Goal: Transaction & Acquisition: Download file/media

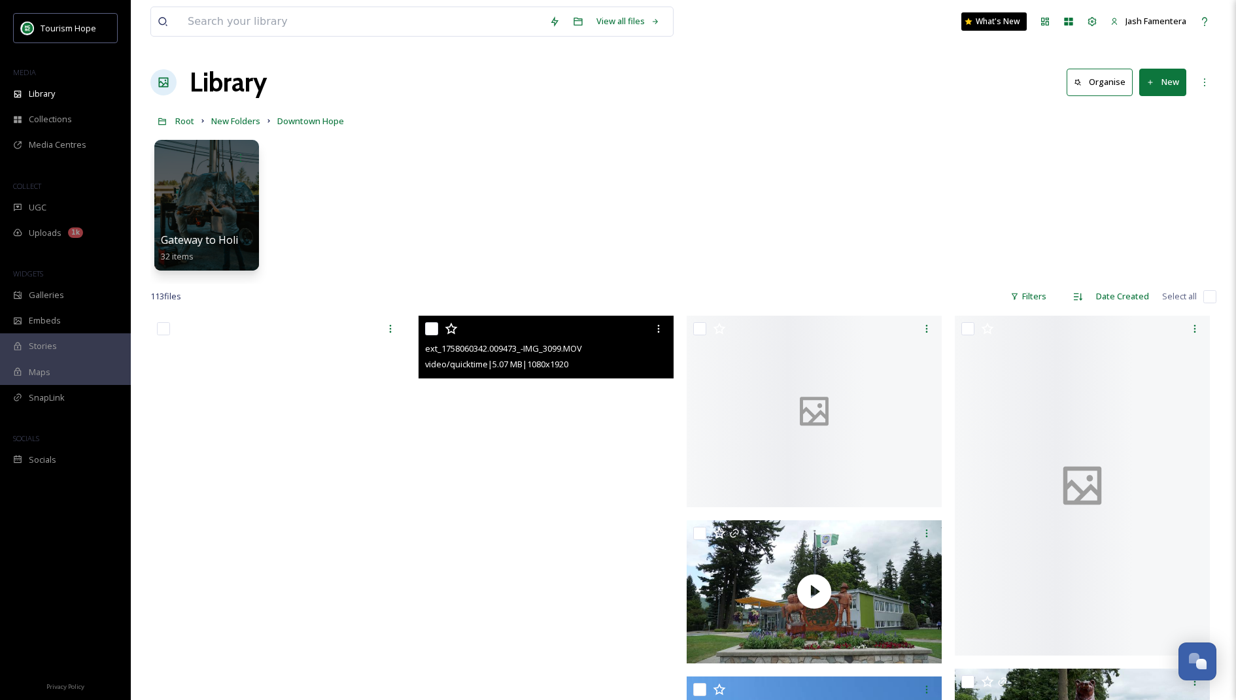
scroll to position [7477, 0]
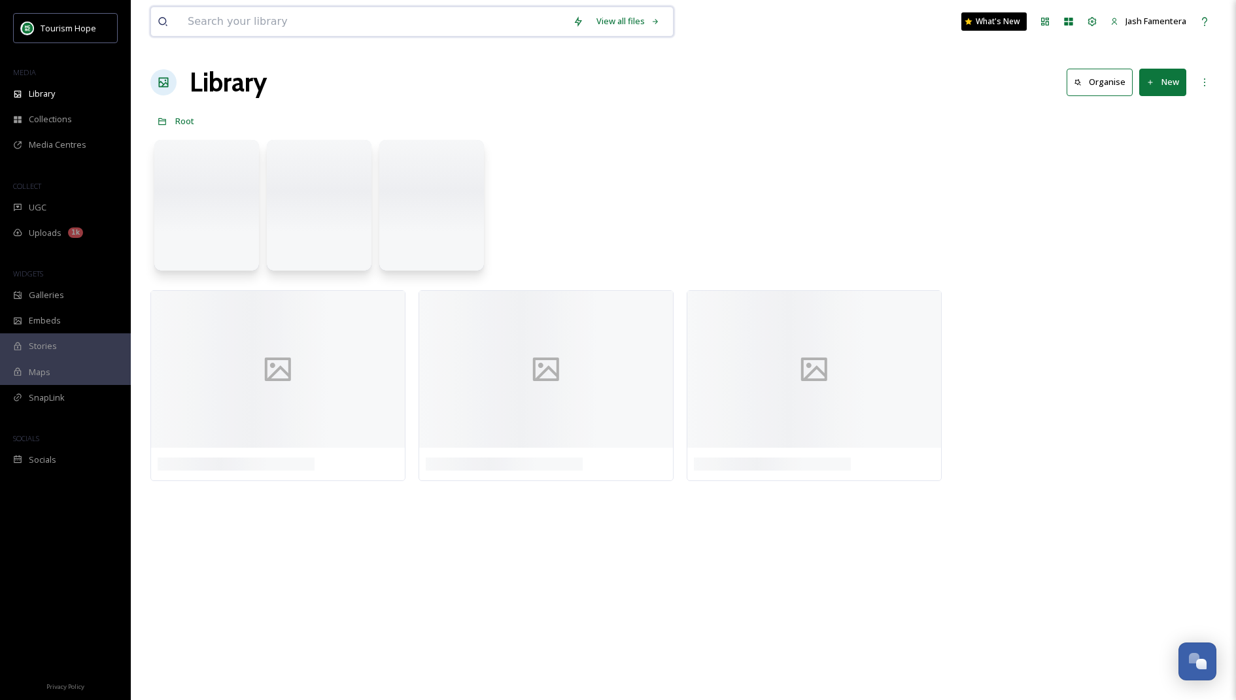
click at [275, 21] on input at bounding box center [373, 21] width 385 height 29
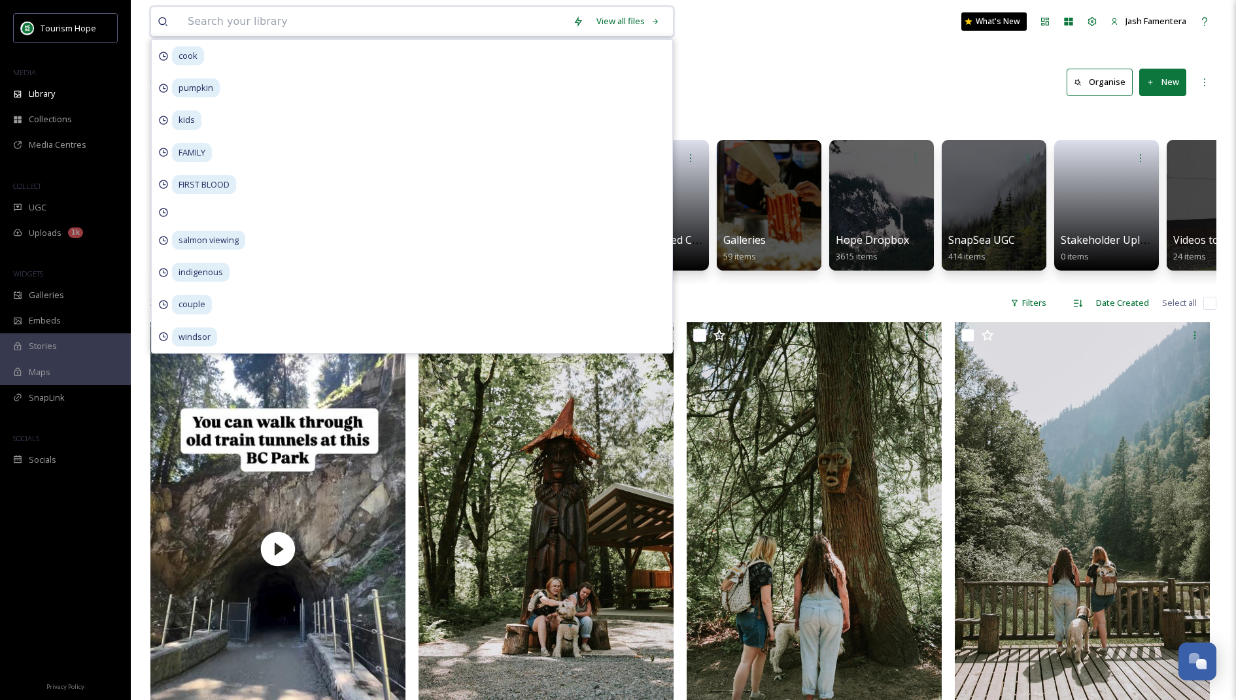
type input "h"
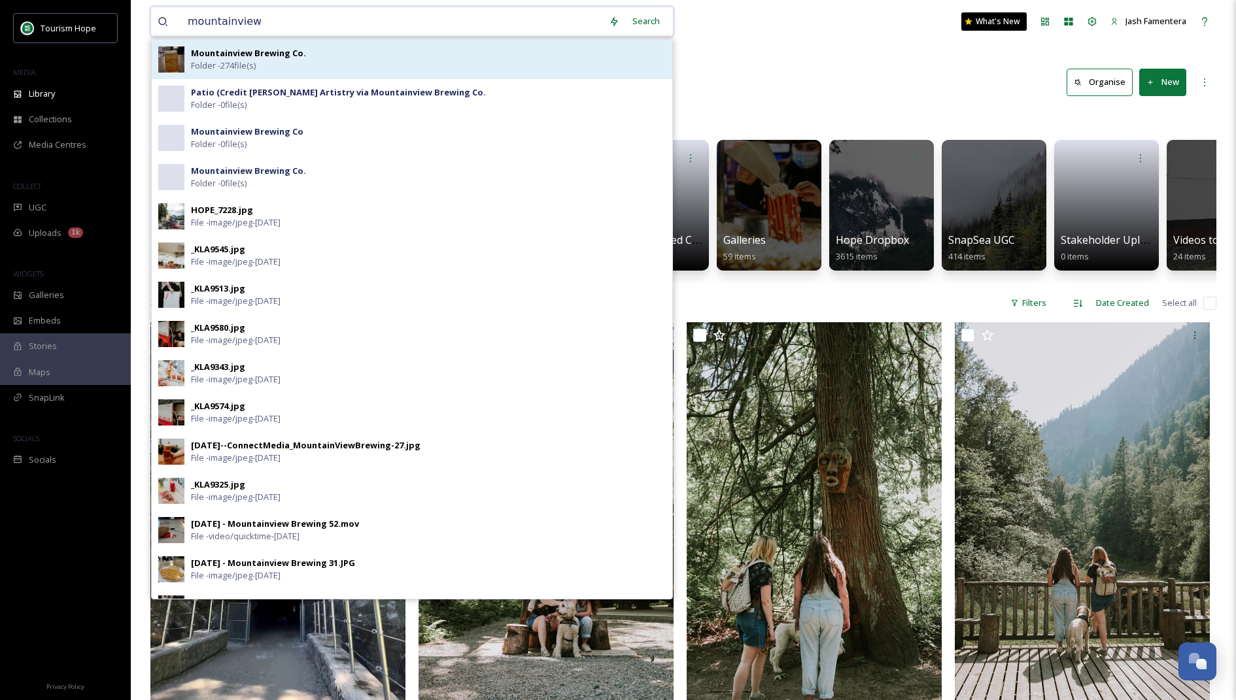
type input "mountainview"
click at [275, 53] on strong "Mountainview Brewing Co." at bounding box center [248, 53] width 115 height 12
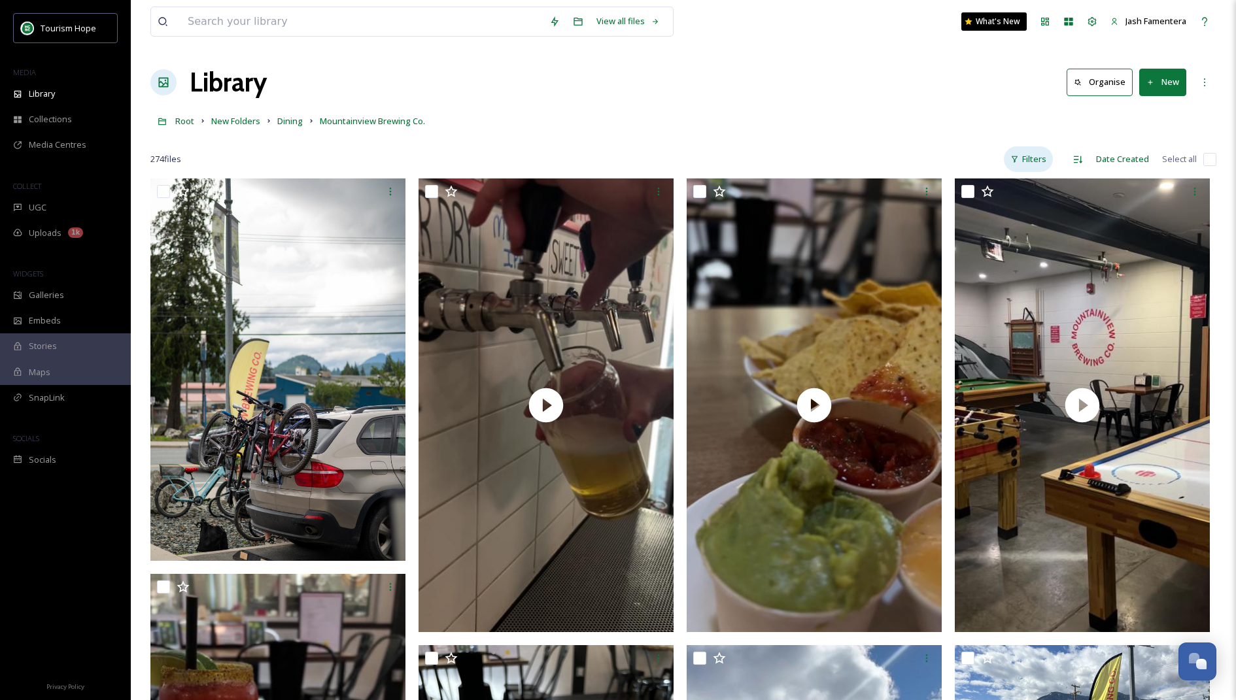
click at [1034, 150] on div "Filters" at bounding box center [1028, 159] width 49 height 26
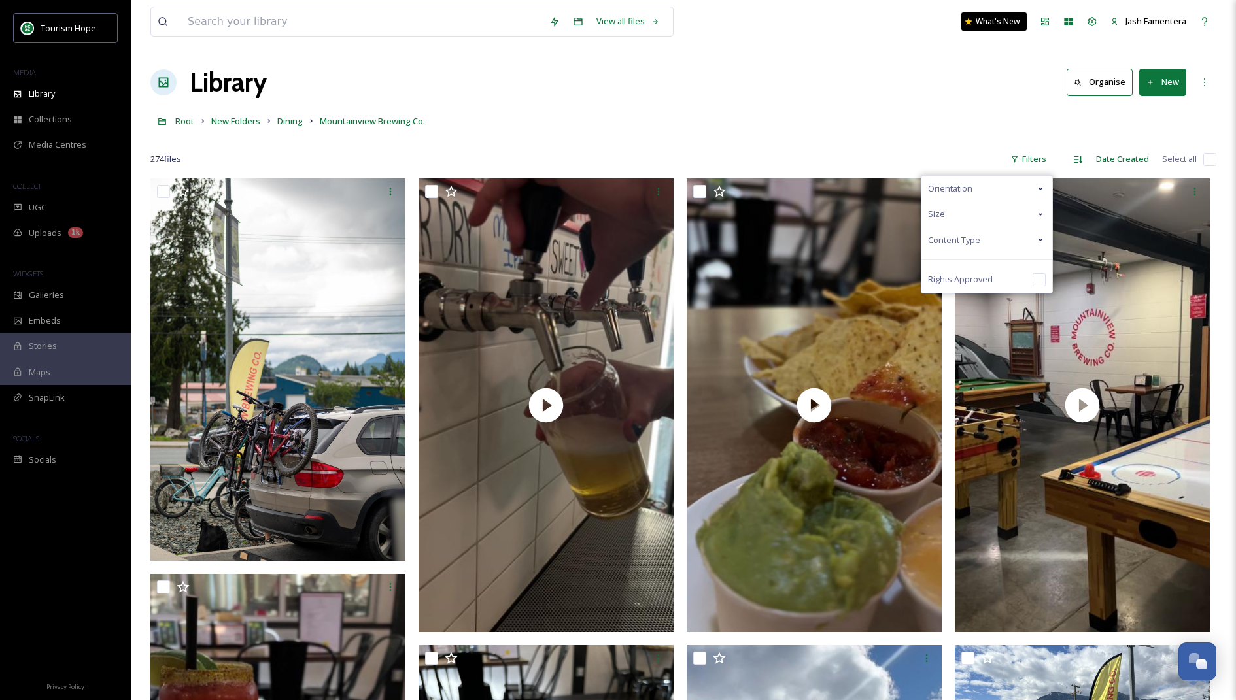
click at [988, 239] on div "Content Type" at bounding box center [986, 241] width 131 height 26
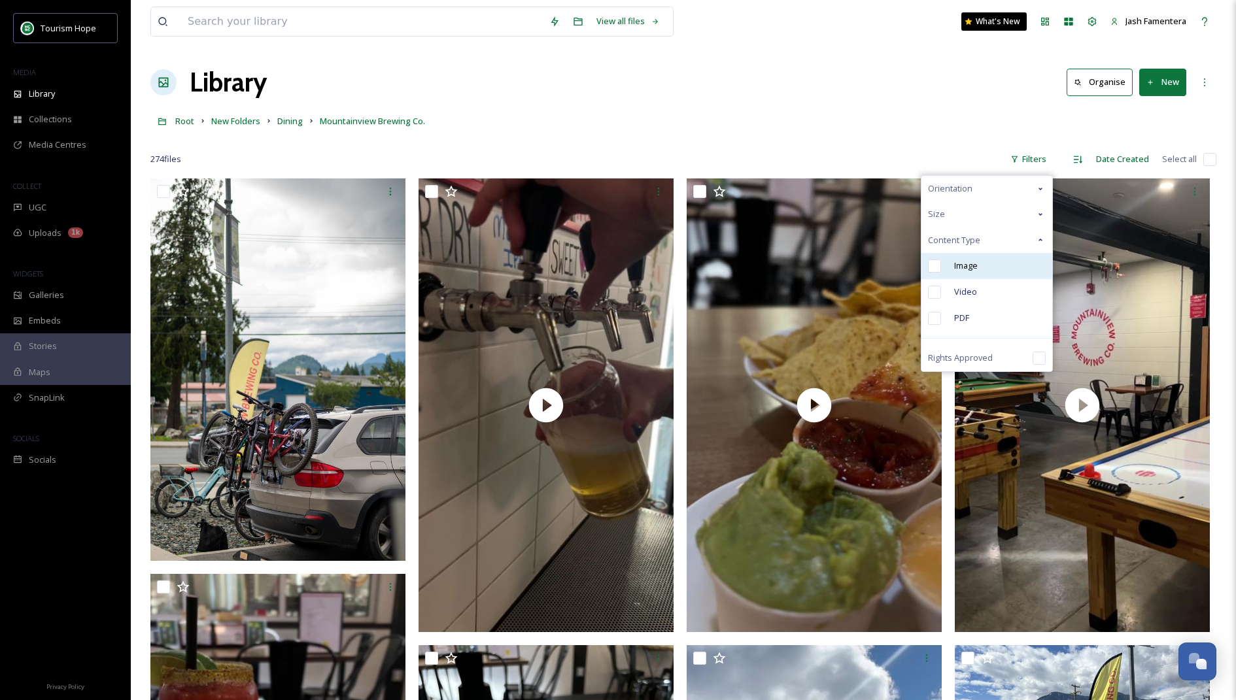
click at [969, 273] on div "Image" at bounding box center [986, 266] width 131 height 26
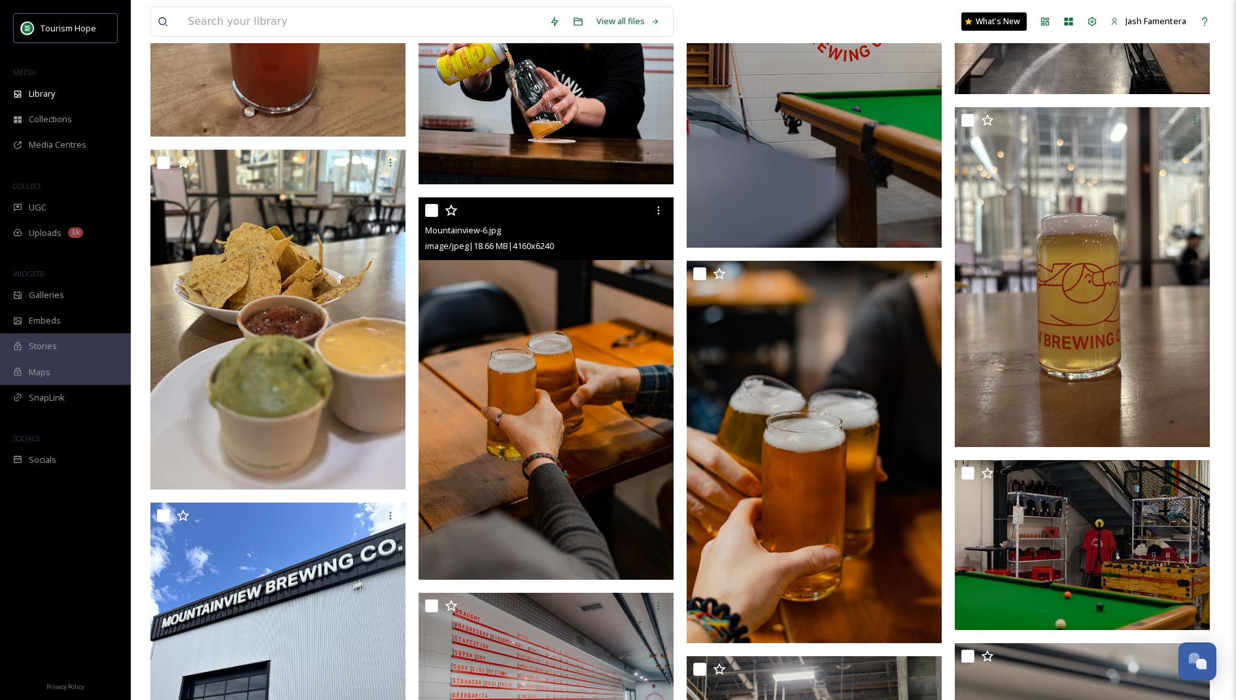
scroll to position [2194, 0]
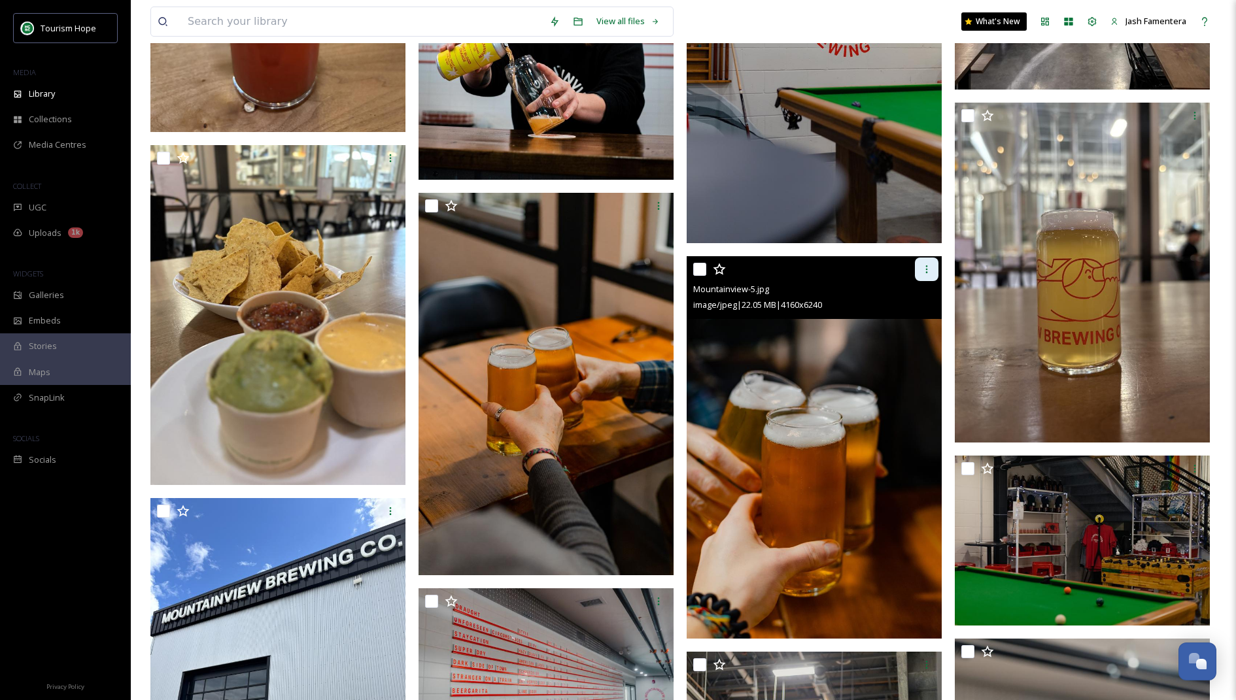
click at [927, 264] on icon at bounding box center [926, 269] width 10 height 10
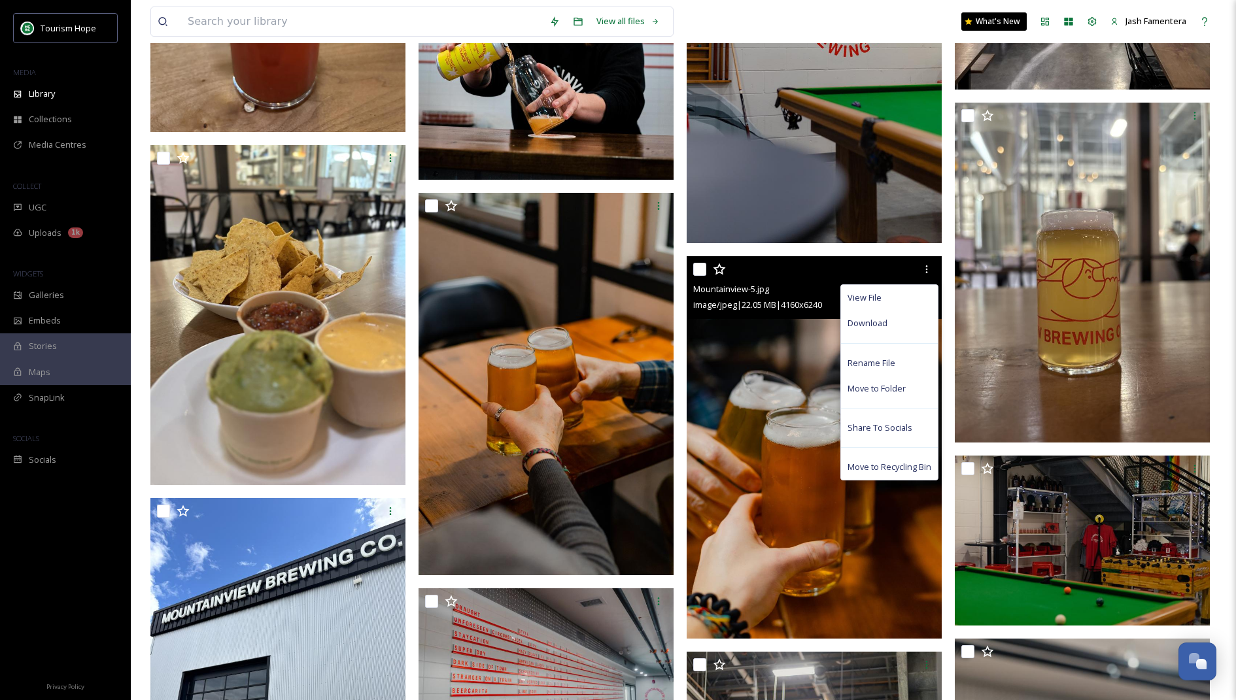
click at [787, 375] on img at bounding box center [814, 447] width 255 height 383
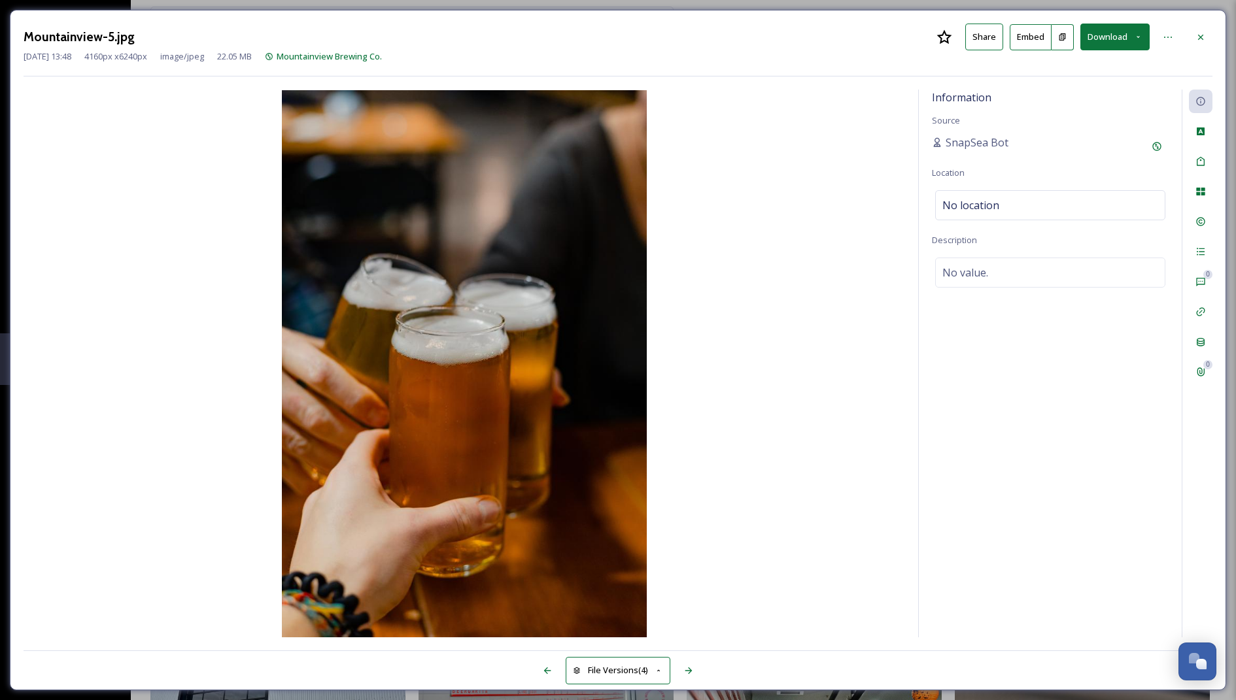
click at [1097, 43] on button "Download" at bounding box center [1114, 37] width 69 height 27
click at [1091, 89] on span "Download Large (1333 x 2000)" at bounding box center [1076, 92] width 115 height 12
click at [1201, 30] on div at bounding box center [1201, 38] width 24 height 24
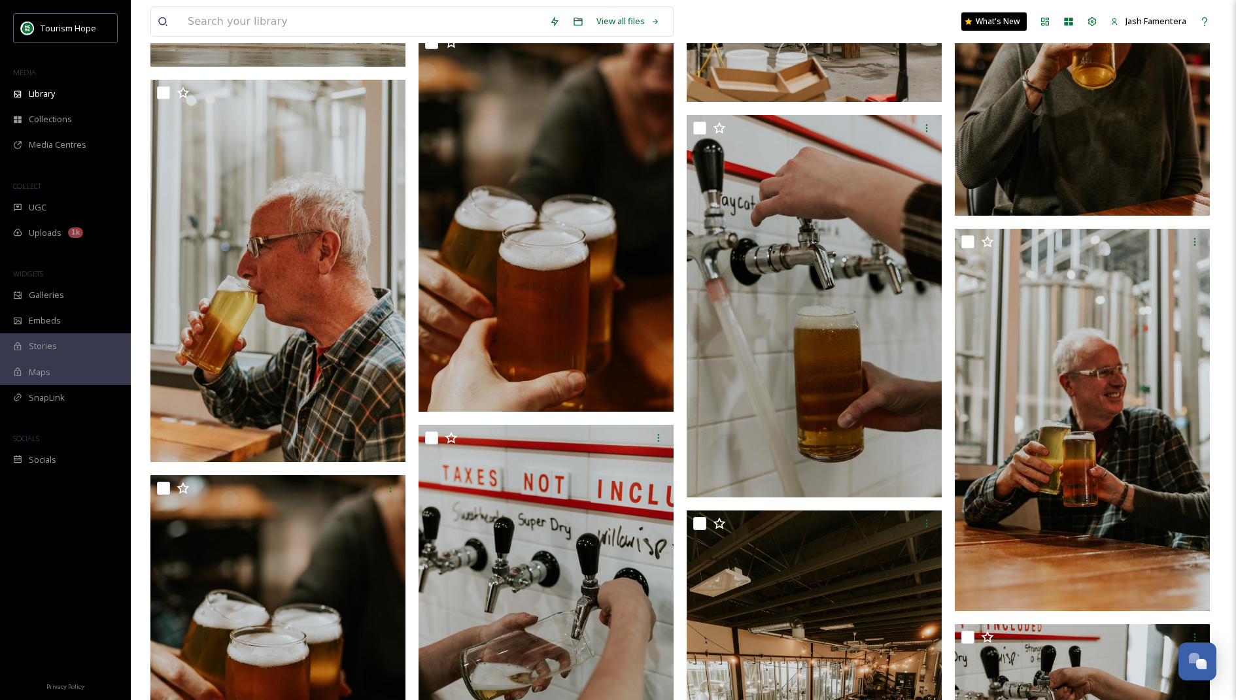
scroll to position [5079, 0]
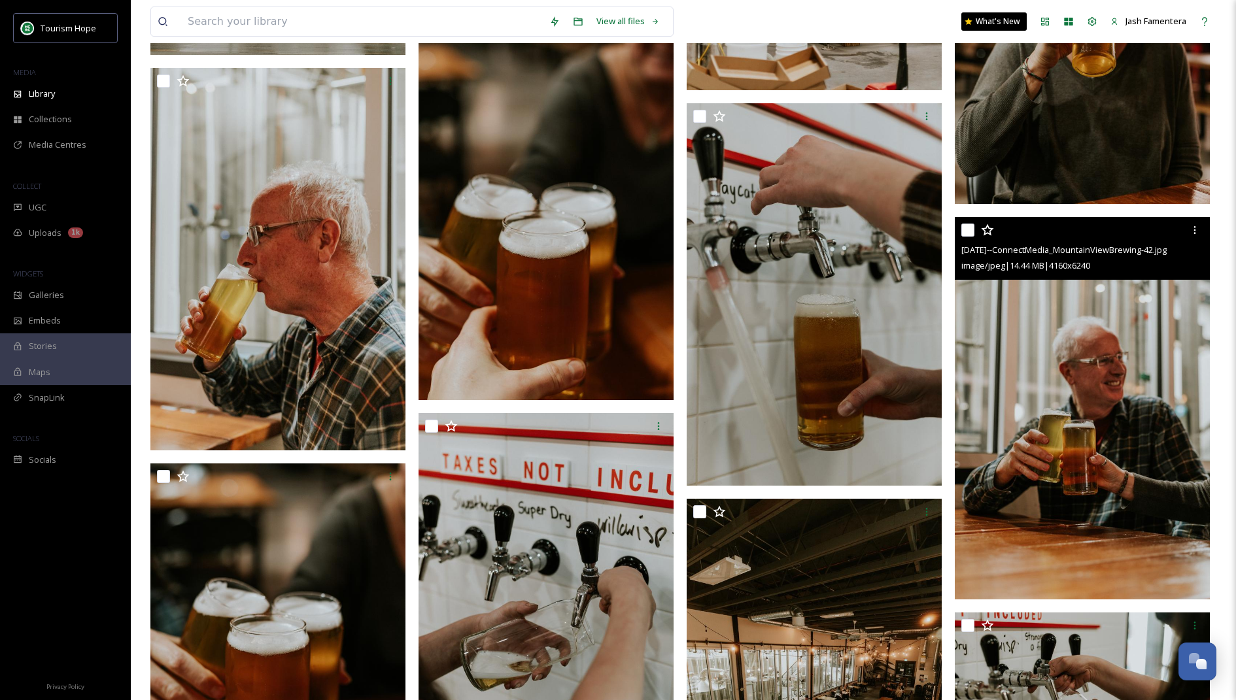
click at [1029, 345] on img at bounding box center [1082, 408] width 255 height 383
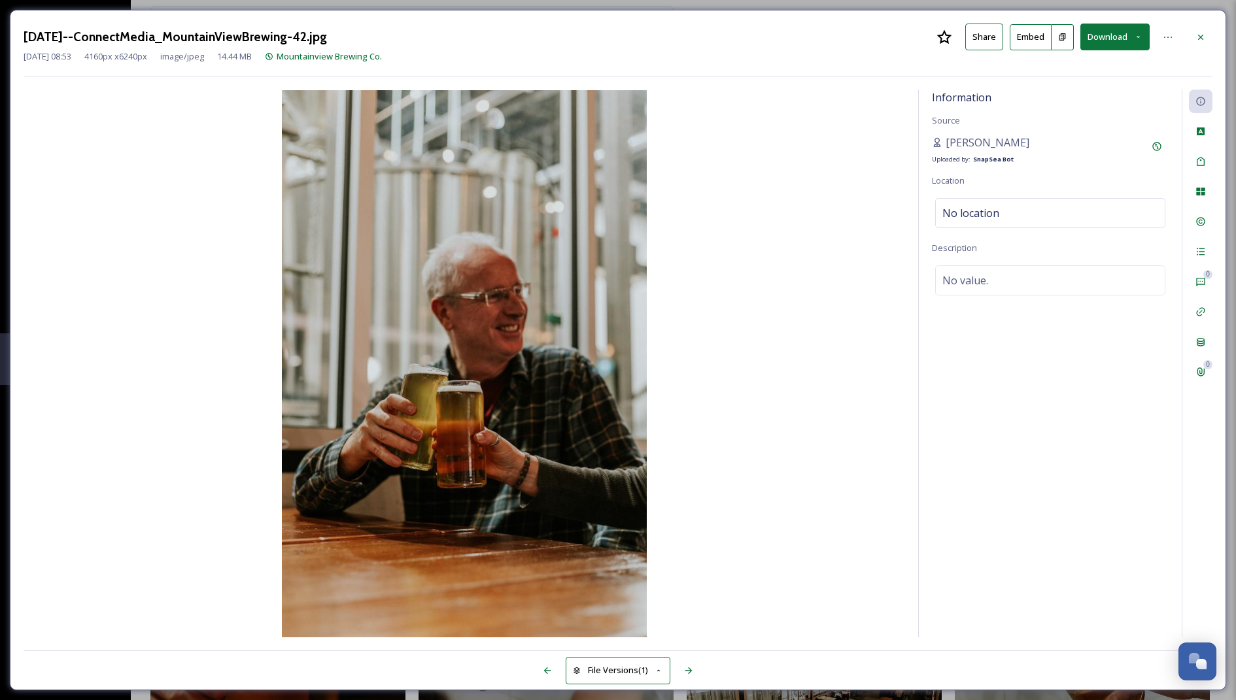
click at [1095, 37] on button "Download" at bounding box center [1114, 37] width 69 height 27
click at [1075, 81] on div "Download Large (1333 x 2000)" at bounding box center [1080, 93] width 137 height 26
click at [1195, 29] on div at bounding box center [1201, 38] width 24 height 24
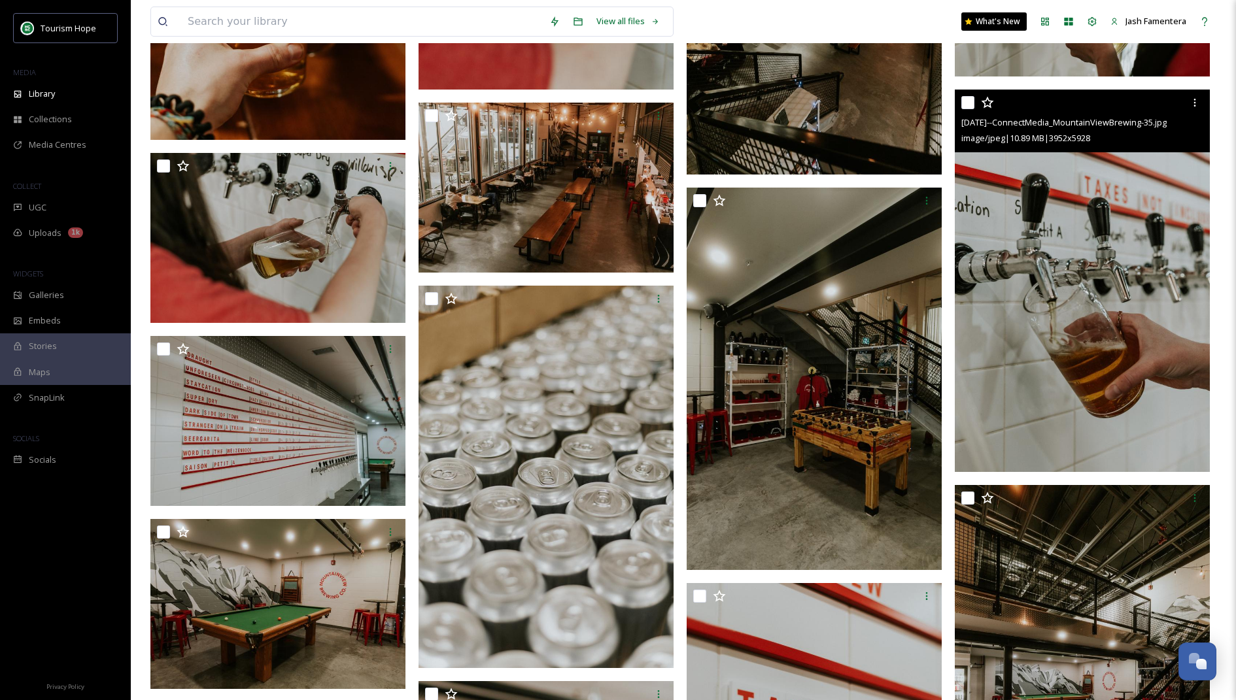
scroll to position [5751, 0]
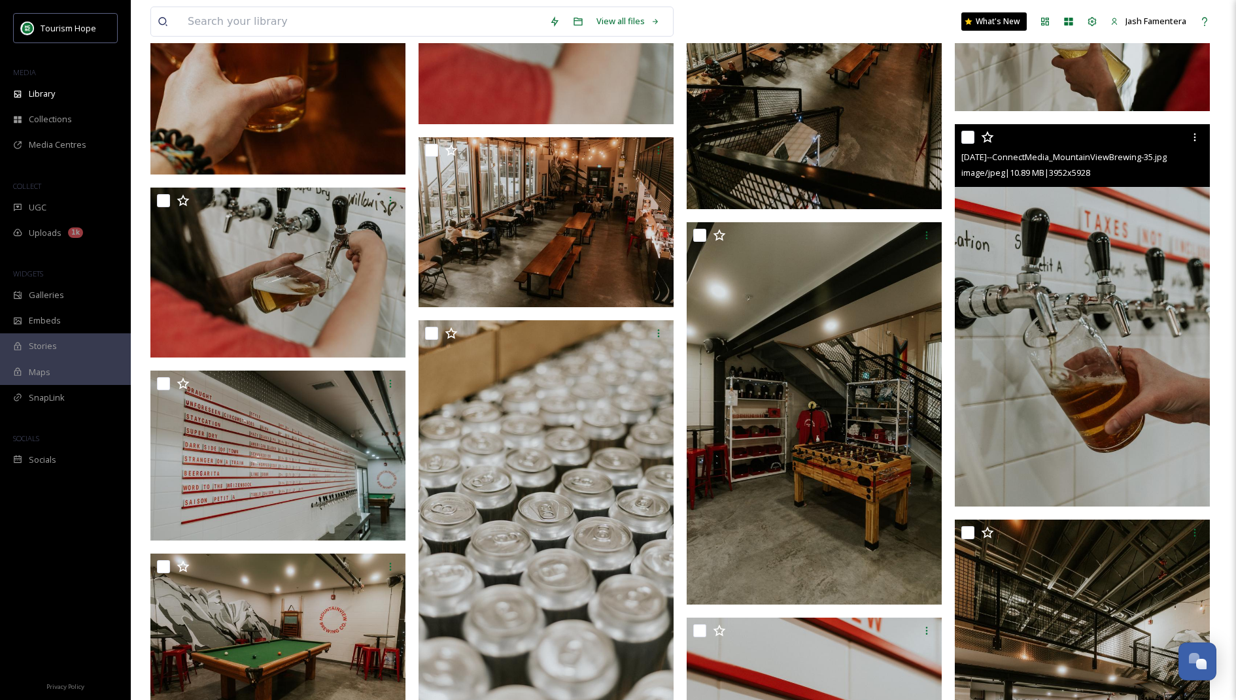
click at [1091, 191] on img at bounding box center [1082, 315] width 255 height 383
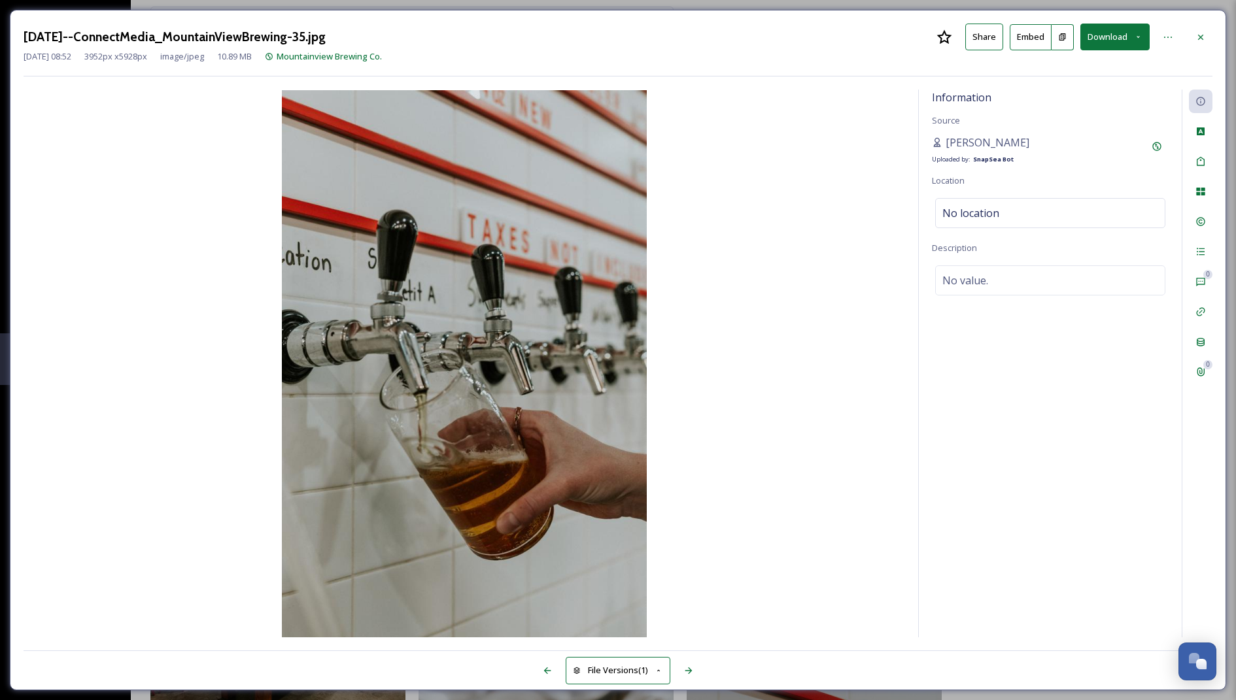
click at [1092, 43] on button "Download" at bounding box center [1114, 37] width 69 height 27
click at [1091, 94] on span "Download Large (1333 x 2000)" at bounding box center [1076, 92] width 115 height 12
click at [1193, 35] on div at bounding box center [1201, 38] width 24 height 24
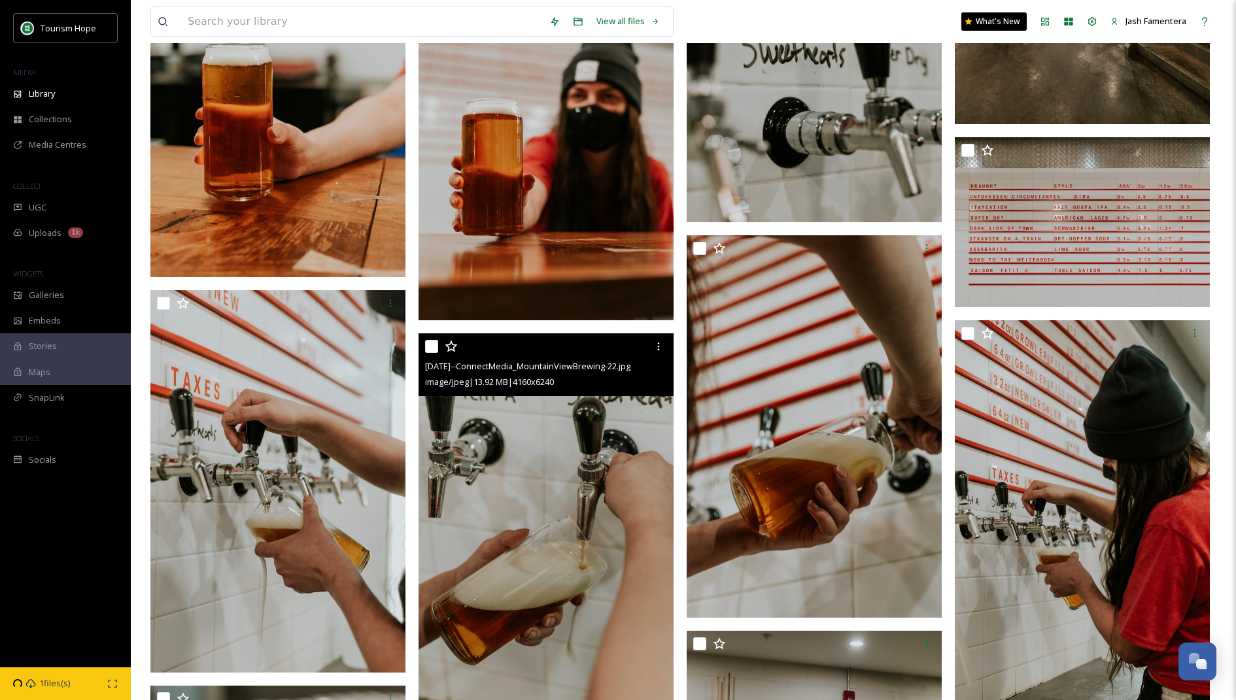
scroll to position [6460, 0]
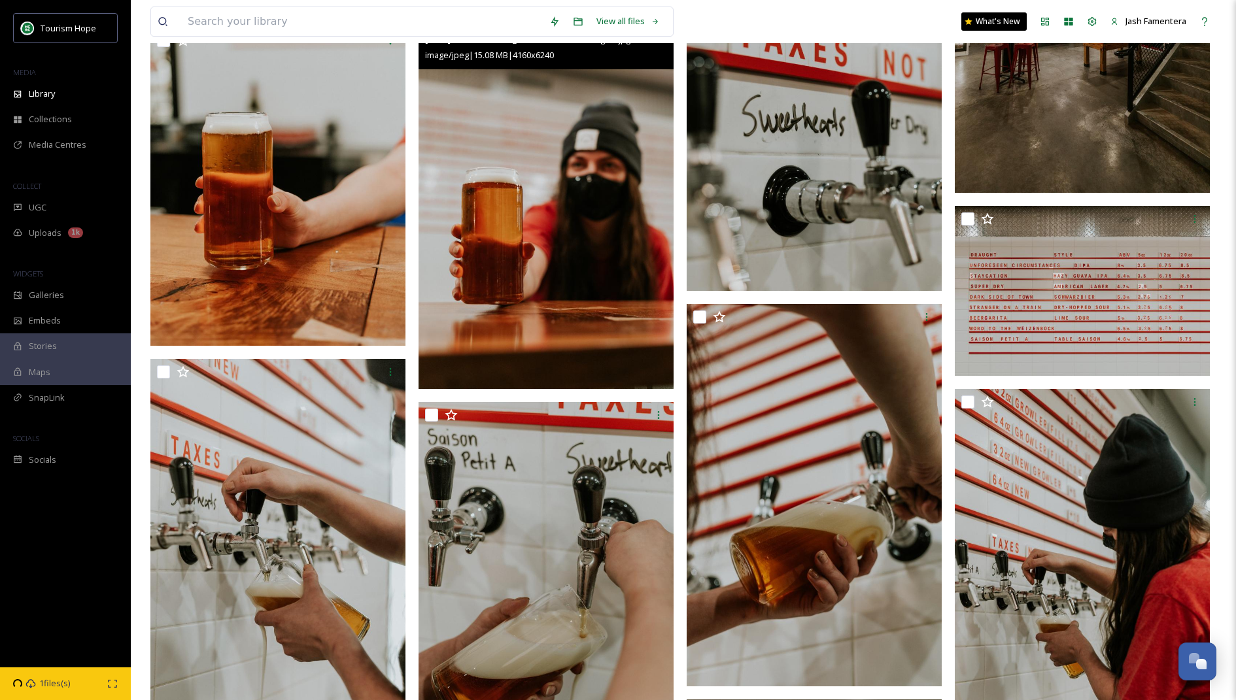
click at [566, 263] on img at bounding box center [545, 198] width 255 height 383
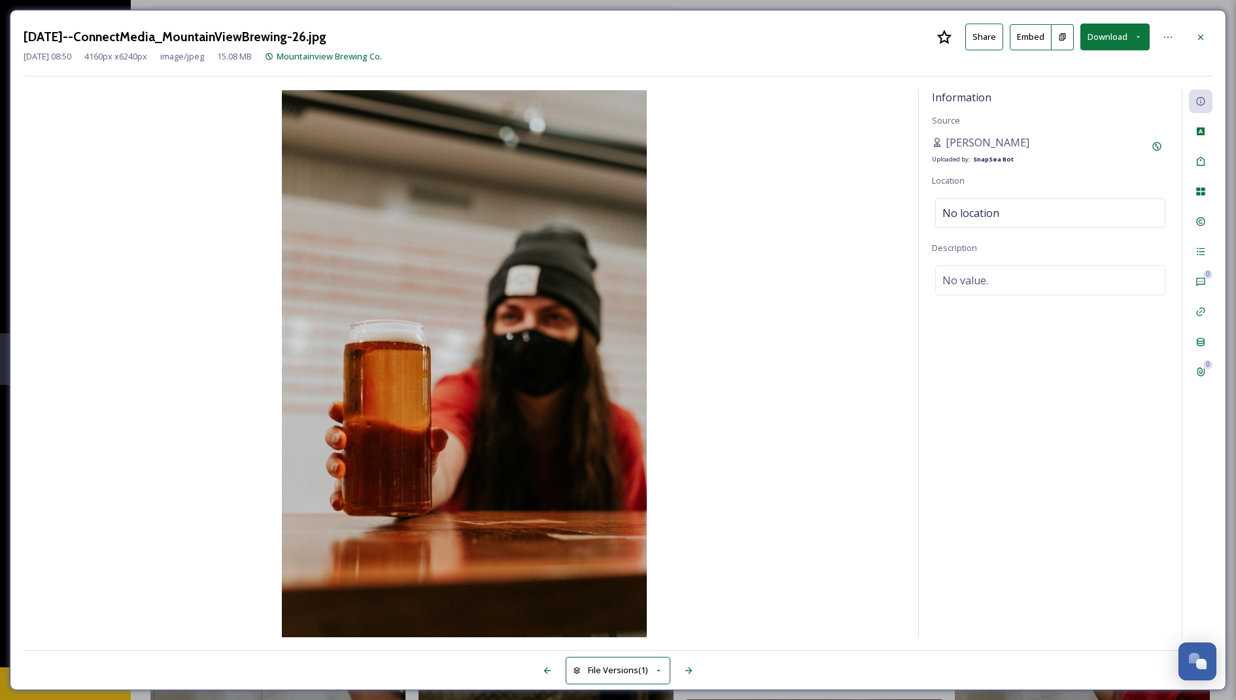
click at [1127, 48] on button "Download" at bounding box center [1114, 37] width 69 height 27
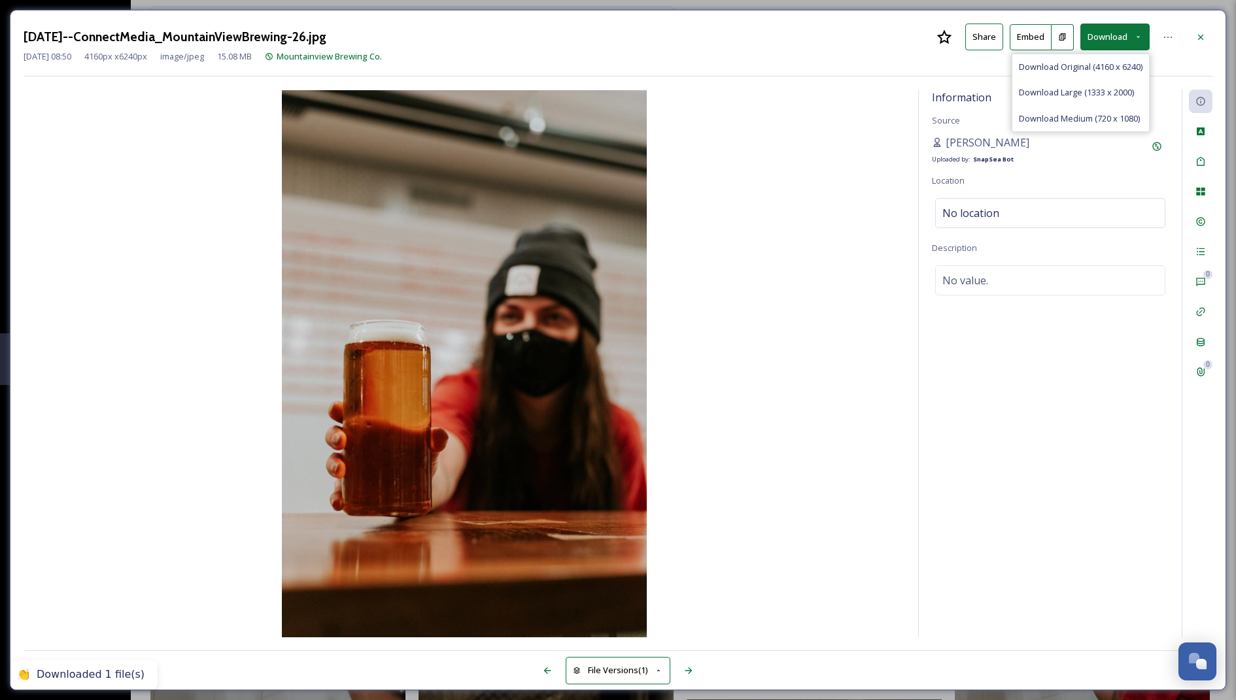
click at [944, 341] on div "Information Source Andrew Beaumont Uploaded by: SnapSea Bot Location No locatio…" at bounding box center [1050, 364] width 263 height 548
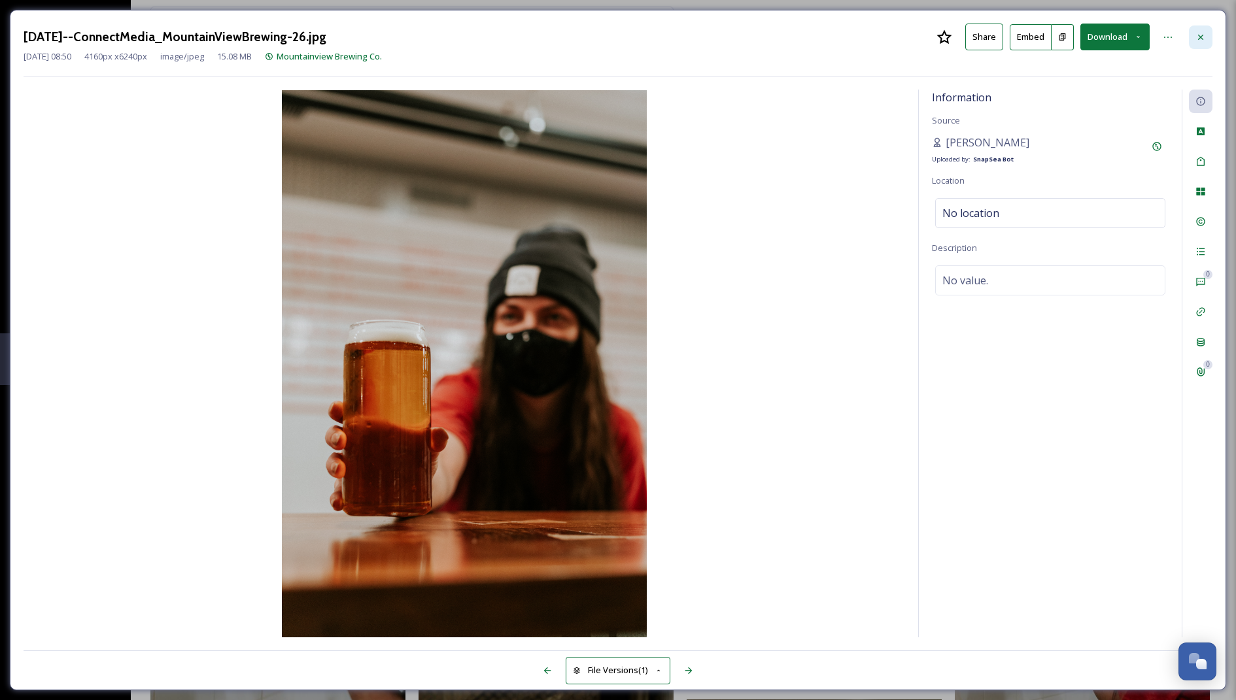
click at [1195, 35] on icon at bounding box center [1200, 37] width 10 height 10
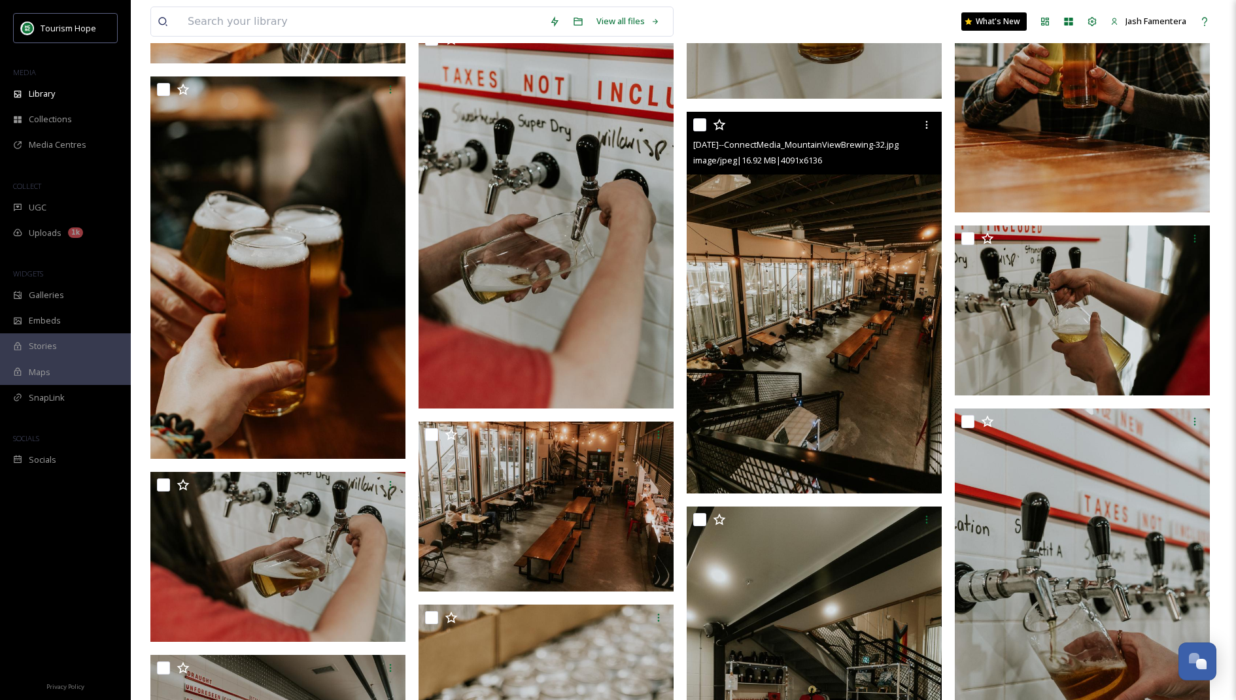
scroll to position [5455, 0]
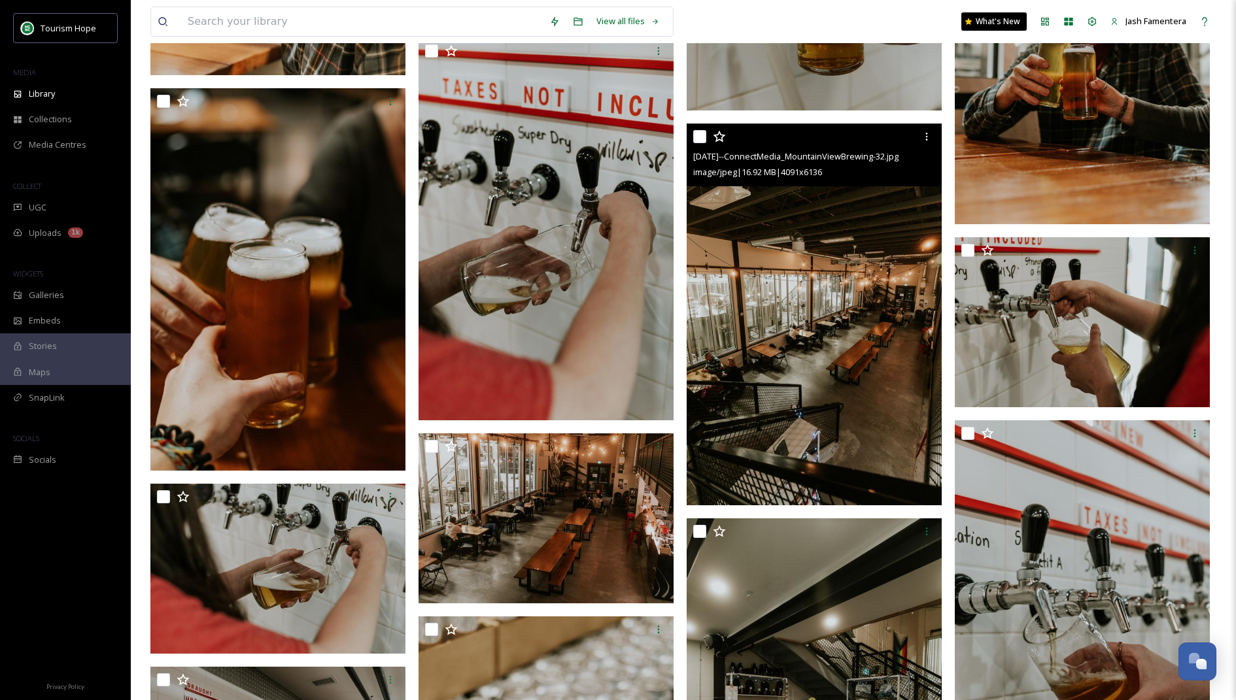
click at [794, 279] on img at bounding box center [814, 314] width 255 height 383
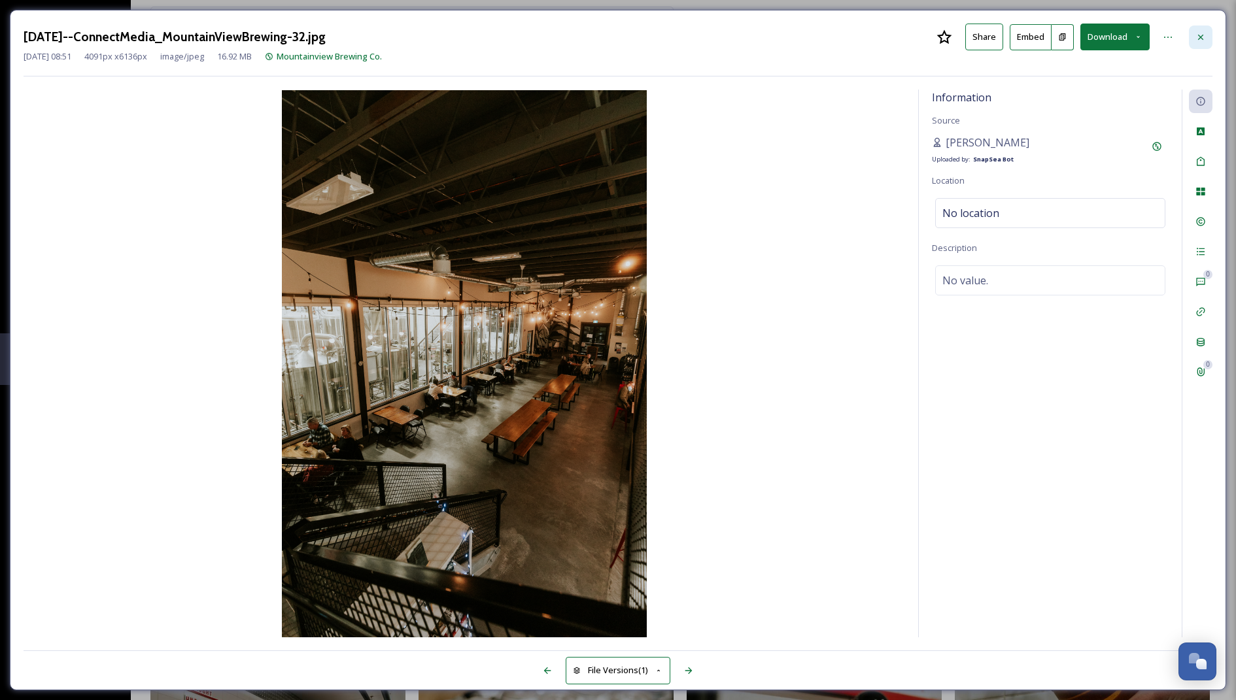
click at [1200, 38] on icon at bounding box center [1200, 37] width 10 height 10
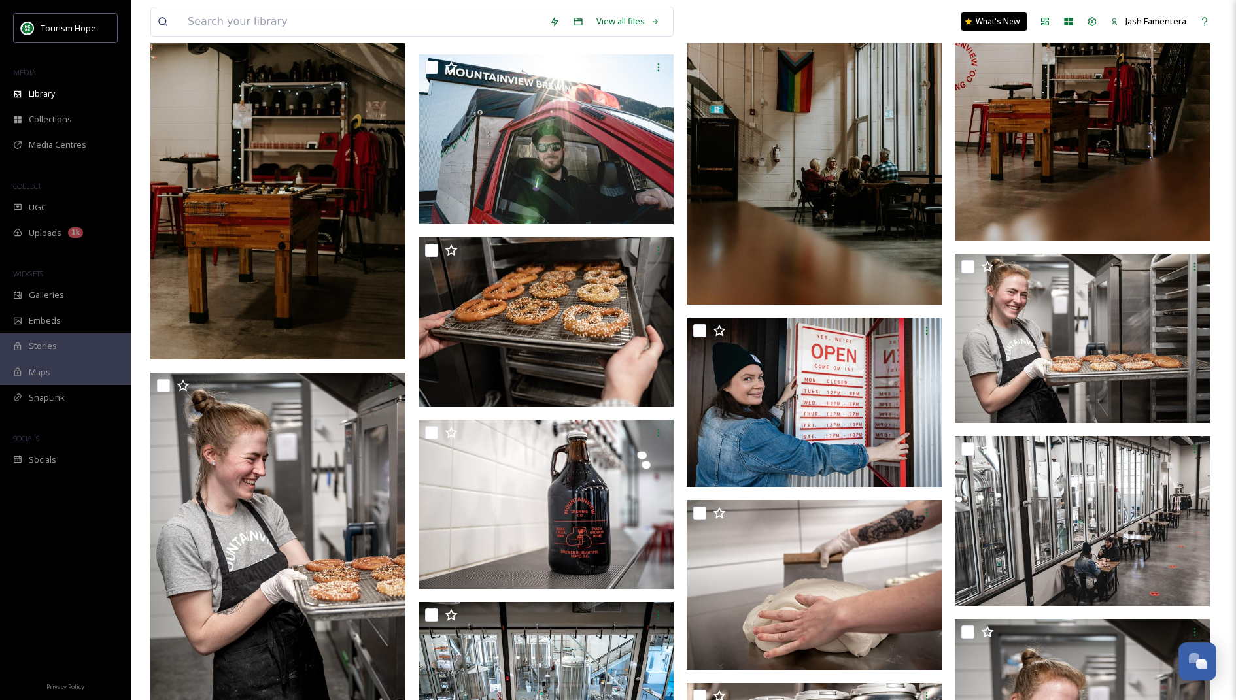
scroll to position [7994, 0]
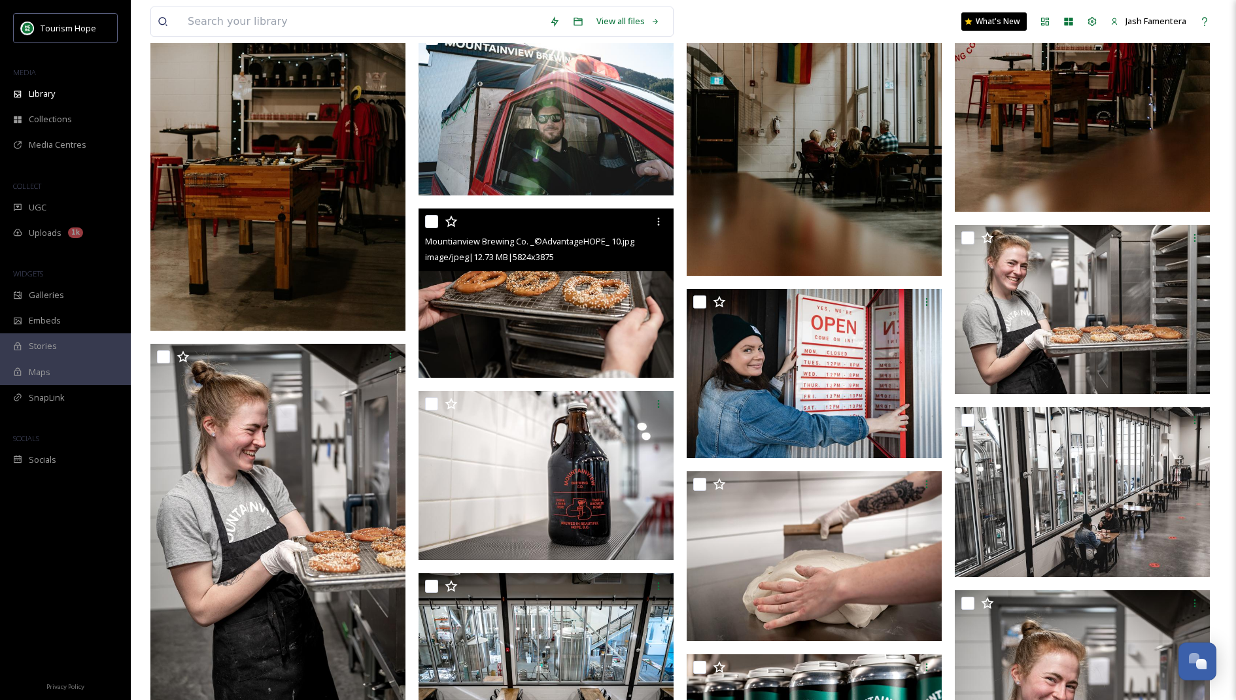
click at [522, 316] on img at bounding box center [545, 293] width 255 height 170
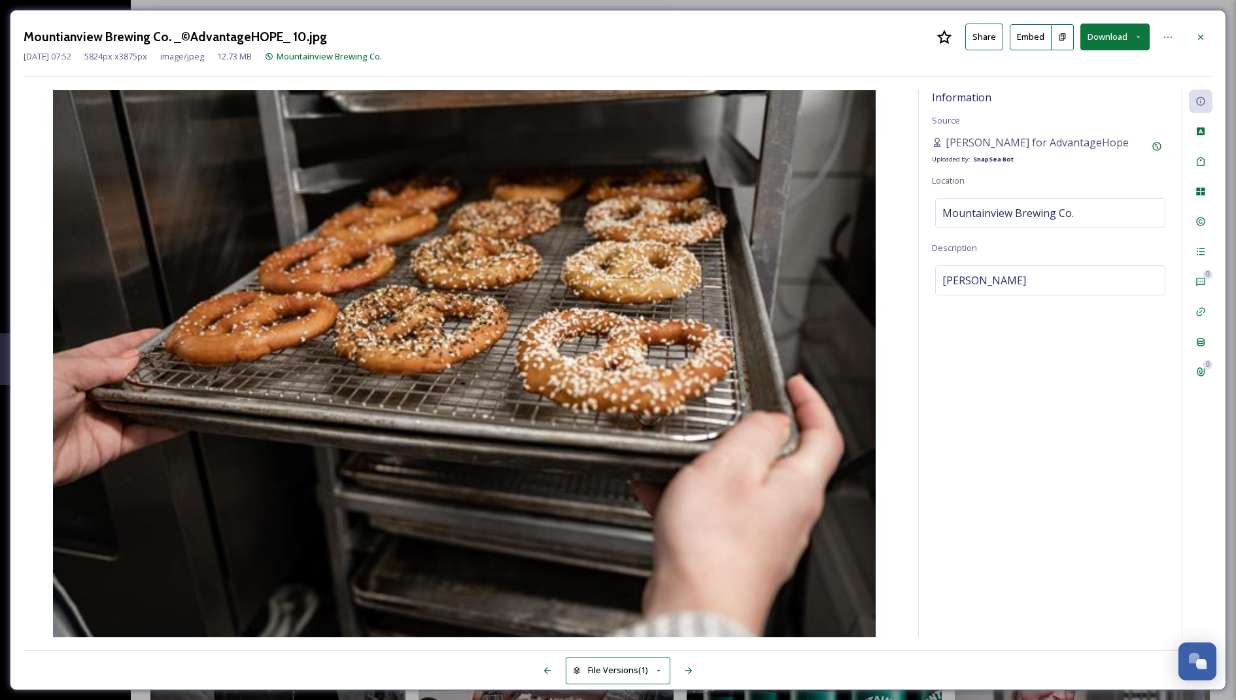
click at [1116, 21] on div "Mountianview Brewing Co. _©AdvantageHOPE_ 10.jpg Share Embed Download Jun 07 20…" at bounding box center [618, 350] width 1216 height 681
click at [1109, 43] on button "Download" at bounding box center [1114, 37] width 69 height 27
click at [1096, 92] on span "Download Large (2000 x 1331)" at bounding box center [1076, 92] width 115 height 12
click at [1199, 37] on icon at bounding box center [1200, 36] width 5 height 5
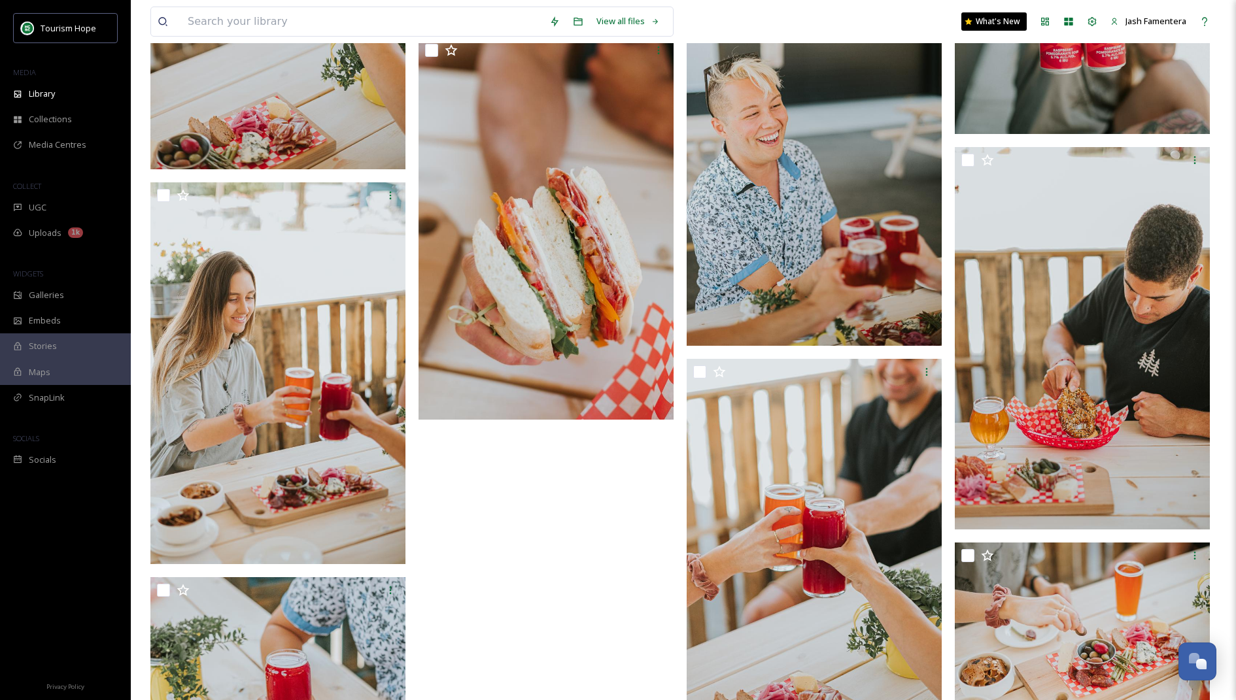
scroll to position [16609, 0]
